Goal: Find contact information: Obtain details needed to contact an individual or organization

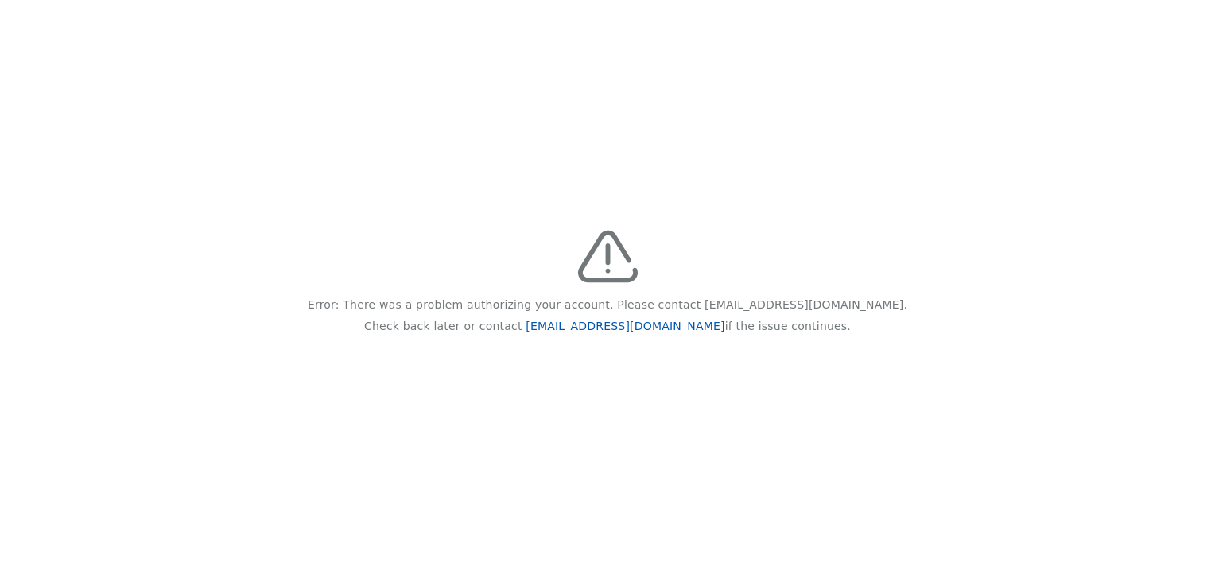
click at [615, 326] on link "[EMAIL_ADDRESS][DOMAIN_NAME]" at bounding box center [625, 326] width 199 height 13
